Goal: Information Seeking & Learning: Understand process/instructions

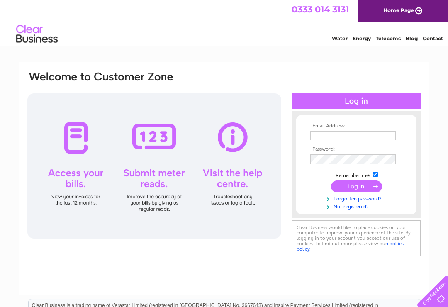
click at [350, 135] on input "text" at bounding box center [352, 135] width 85 height 9
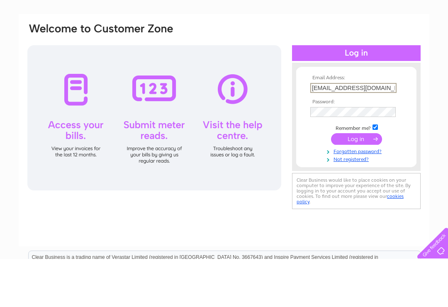
type input "hairum123@aol.com"
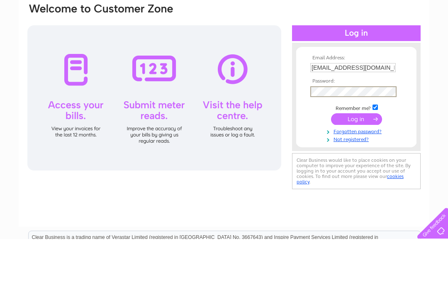
click at [359, 181] on input "submit" at bounding box center [356, 187] width 51 height 12
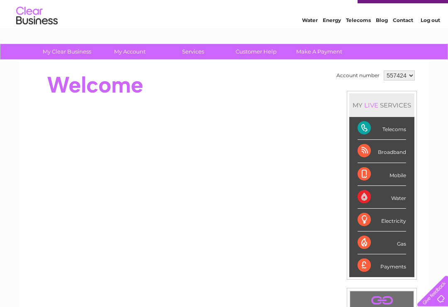
scroll to position [13, 0]
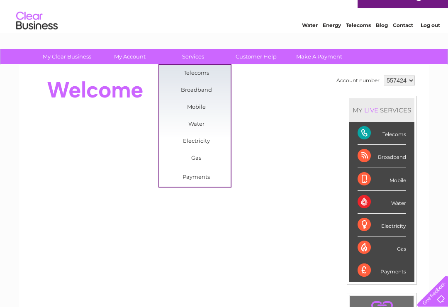
click at [262, 57] on link "Customer Help" at bounding box center [256, 56] width 68 height 15
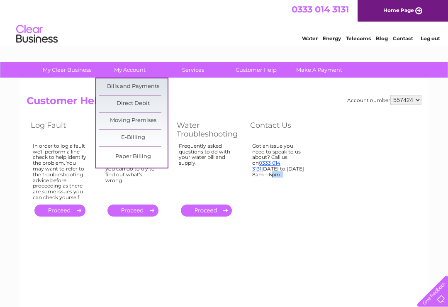
click at [146, 119] on link "Moving Premises" at bounding box center [133, 120] width 68 height 17
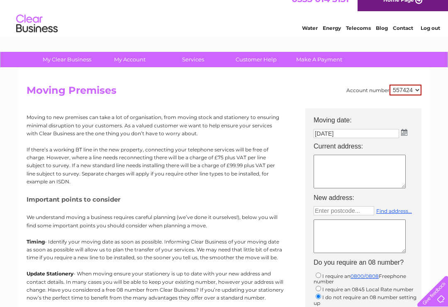
scroll to position [11, 0]
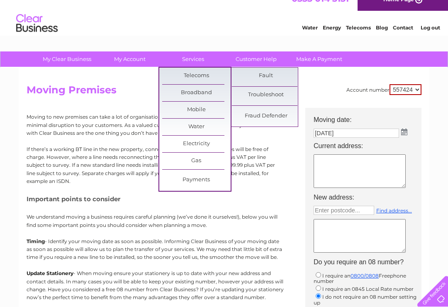
click at [319, 92] on h2 "Moving Premises" at bounding box center [224, 92] width 395 height 16
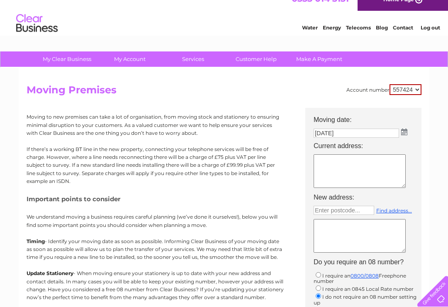
scroll to position [0, 0]
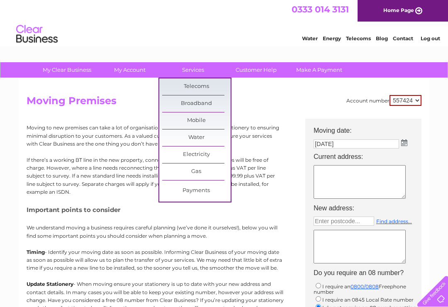
click at [260, 69] on link "Customer Help" at bounding box center [256, 69] width 68 height 15
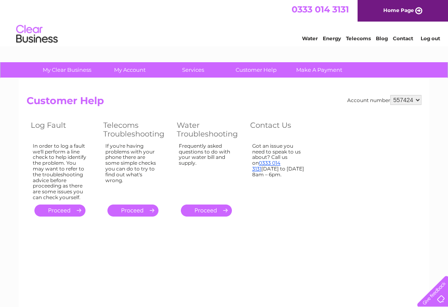
click at [263, 73] on link "Customer Help" at bounding box center [256, 69] width 68 height 15
click at [321, 70] on link "Make A Payment" at bounding box center [319, 69] width 68 height 15
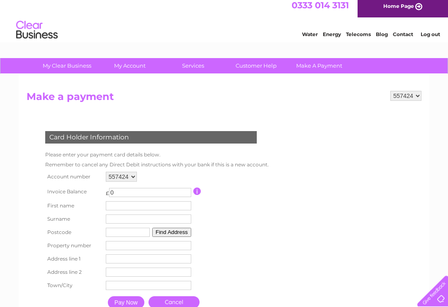
scroll to position [4, 0]
click at [250, 62] on link "Customer Help" at bounding box center [256, 65] width 68 height 15
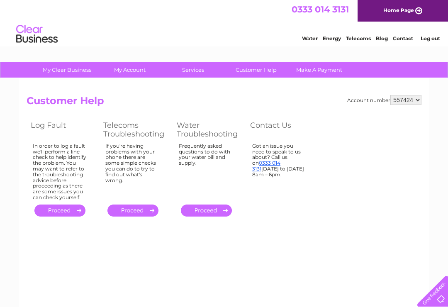
click at [364, 41] on link "Telecoms" at bounding box center [358, 38] width 25 height 6
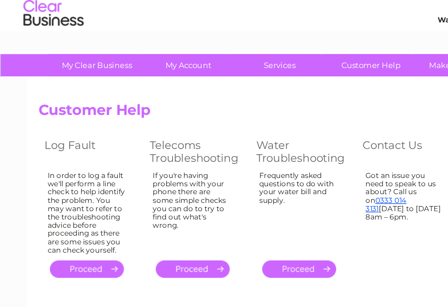
click at [71, 164] on div "In order to log a fault we'll perform a line check to help identify the problem…" at bounding box center [60, 171] width 54 height 57
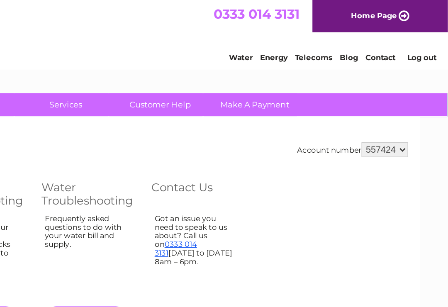
click at [212, 40] on link "Log out" at bounding box center [208, 38] width 20 height 6
